Goal: Transaction & Acquisition: Purchase product/service

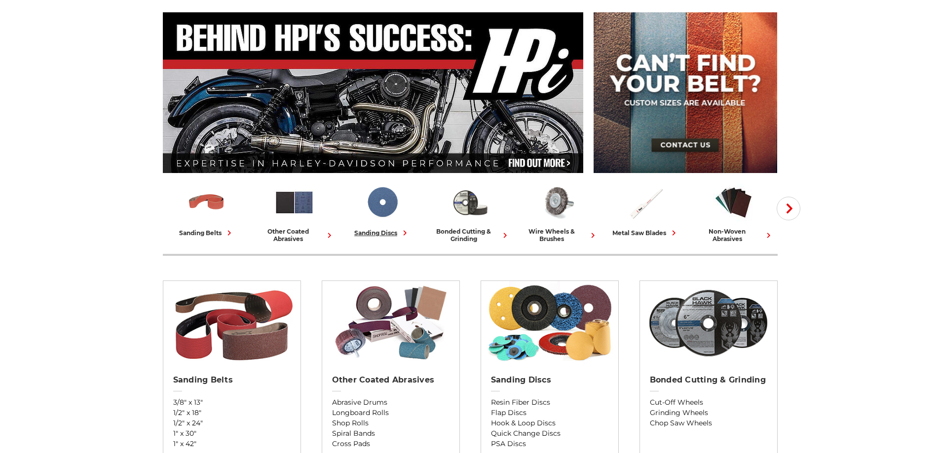
scroll to position [99, 0]
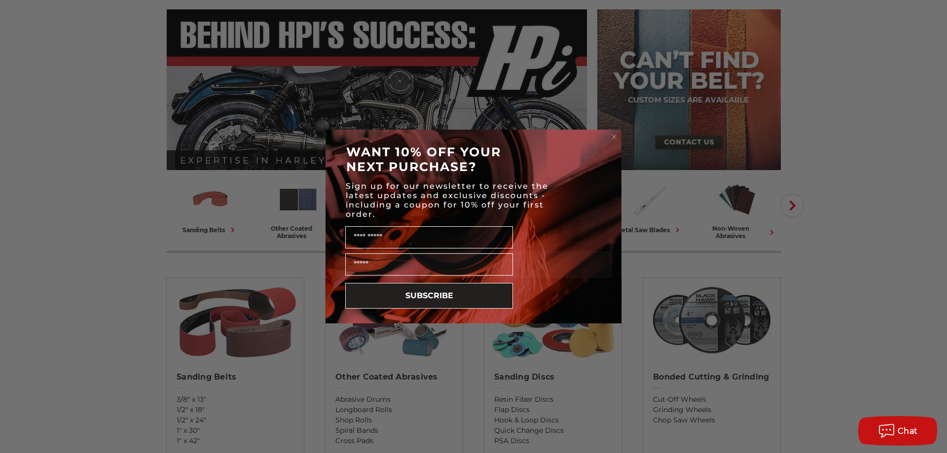
click at [615, 136] on icon "Close dialog" at bounding box center [614, 137] width 4 height 4
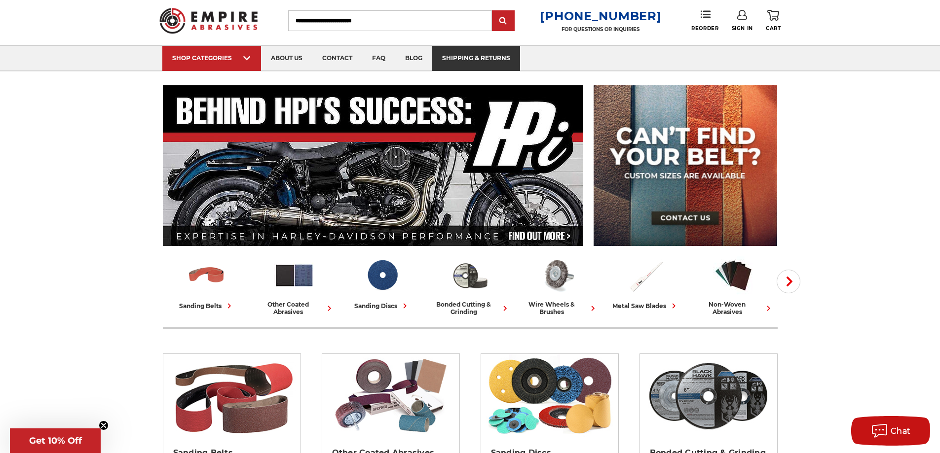
scroll to position [0, 0]
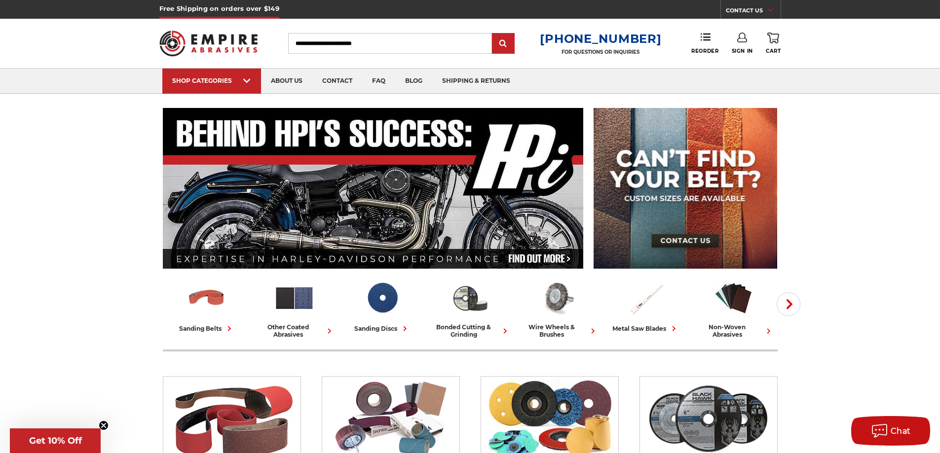
click at [421, 43] on input "Search" at bounding box center [390, 43] width 204 height 21
type input "**********"
click at [493, 34] on input "submit" at bounding box center [503, 44] width 20 height 20
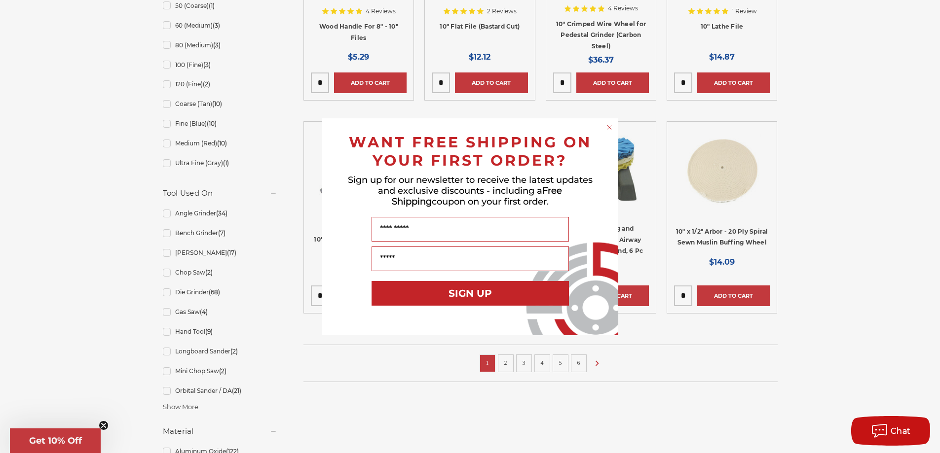
scroll to position [592, 0]
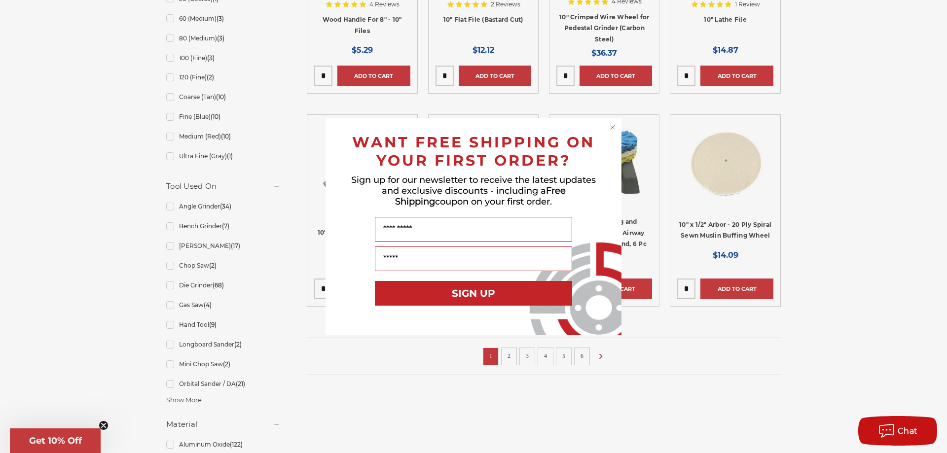
click at [613, 126] on circle "Close dialog" at bounding box center [612, 126] width 9 height 9
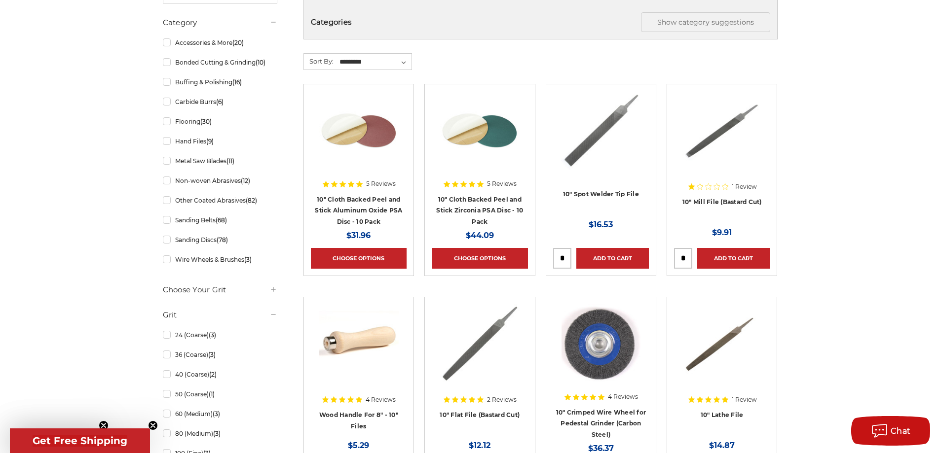
scroll to position [197, 0]
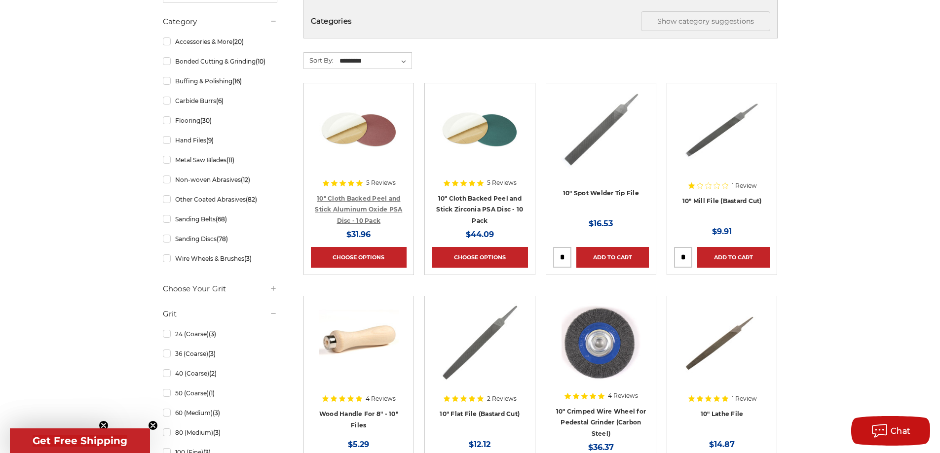
click at [365, 208] on link "10" Cloth Backed Peel and Stick Aluminum Oxide PSA Disc - 10 Pack" at bounding box center [358, 210] width 87 height 30
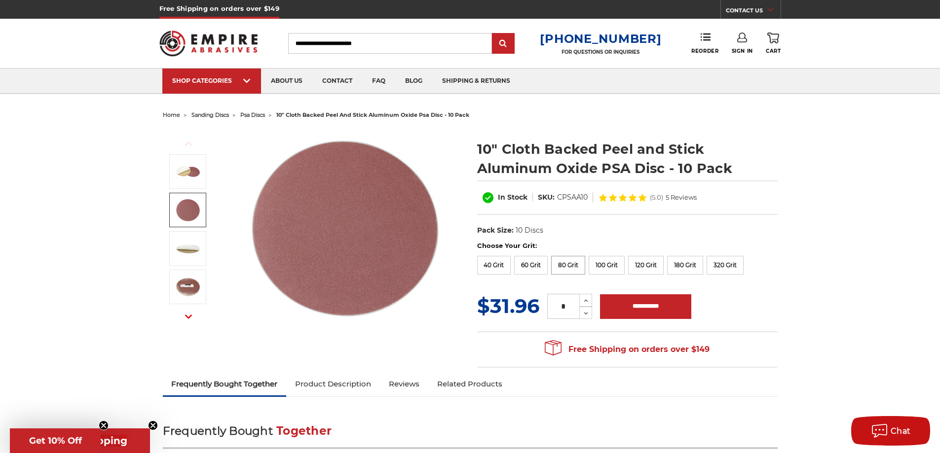
click at [562, 263] on label "80 Grit" at bounding box center [568, 265] width 34 height 19
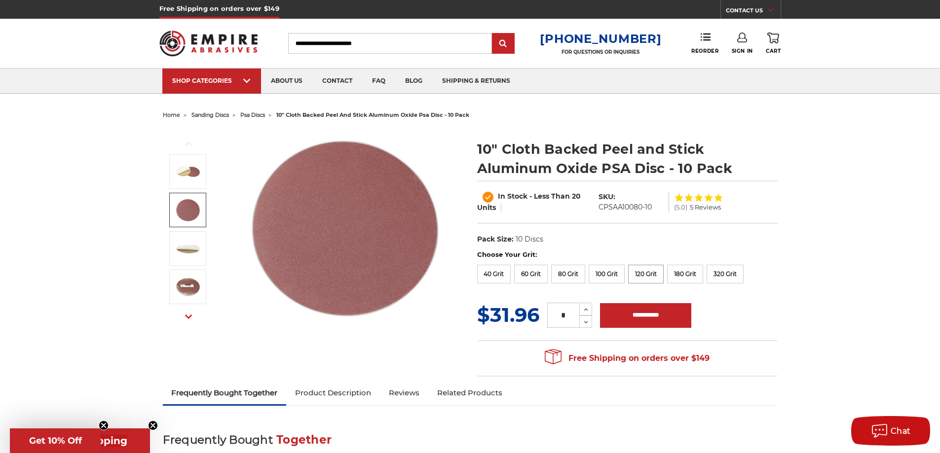
click at [646, 275] on label "120 Grit" at bounding box center [646, 274] width 36 height 19
click at [566, 273] on label "80 Grit" at bounding box center [568, 274] width 34 height 19
click at [647, 269] on label "120 Grit" at bounding box center [646, 274] width 36 height 19
click at [569, 273] on label "80 Grit" at bounding box center [568, 274] width 34 height 19
click at [643, 270] on label "120 Grit" at bounding box center [646, 274] width 36 height 19
